Goal: Navigation & Orientation: Find specific page/section

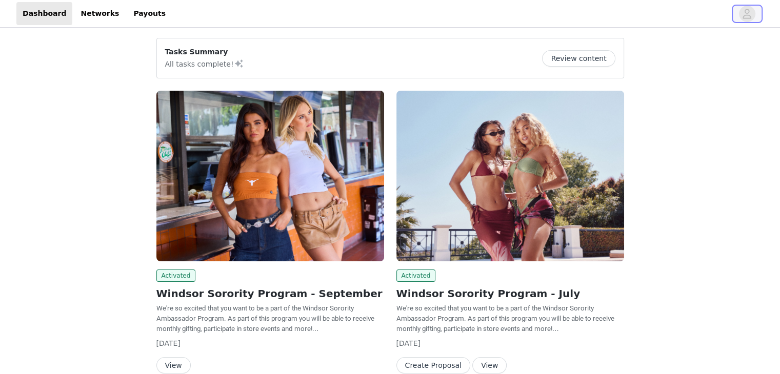
click at [747, 16] on icon "avatar" at bounding box center [747, 14] width 10 height 16
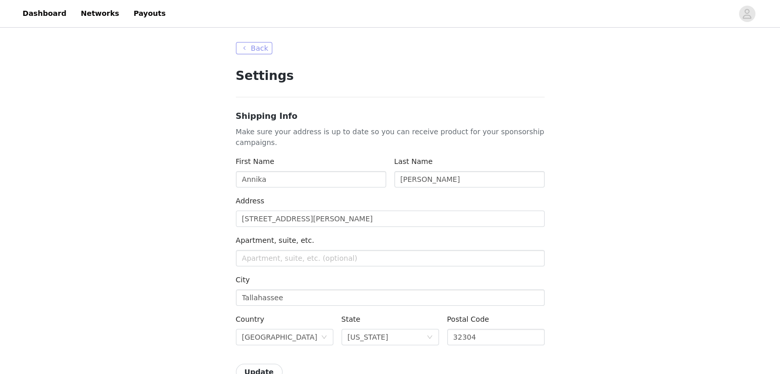
click at [252, 52] on button "Back" at bounding box center [254, 48] width 37 height 12
click at [23, 13] on link "Dashboard" at bounding box center [44, 13] width 56 height 23
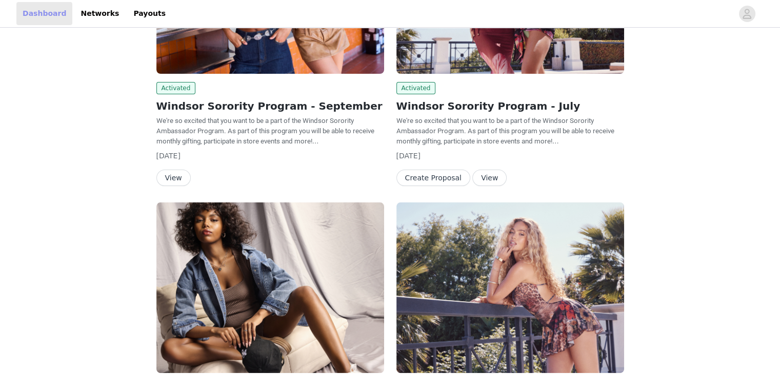
scroll to position [205, 0]
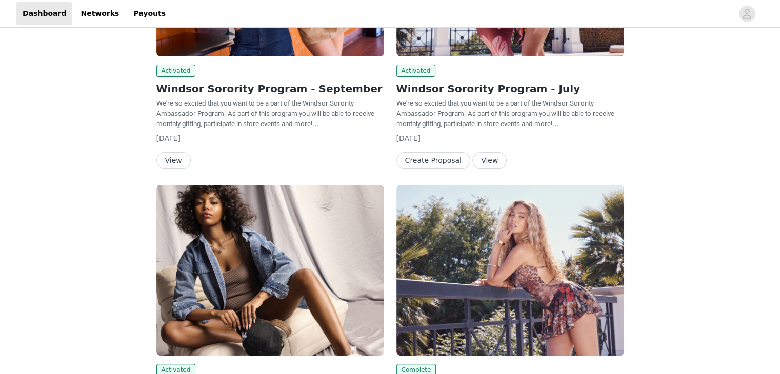
click at [177, 156] on button "View" at bounding box center [173, 160] width 34 height 16
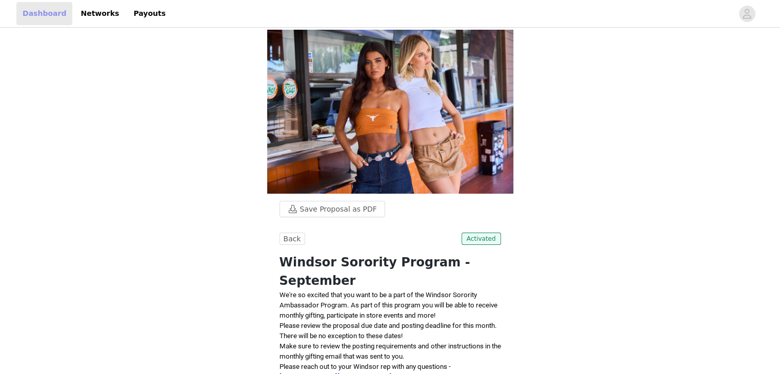
click at [41, 9] on link "Dashboard" at bounding box center [44, 13] width 56 height 23
